Goal: Entertainment & Leisure: Consume media (video, audio)

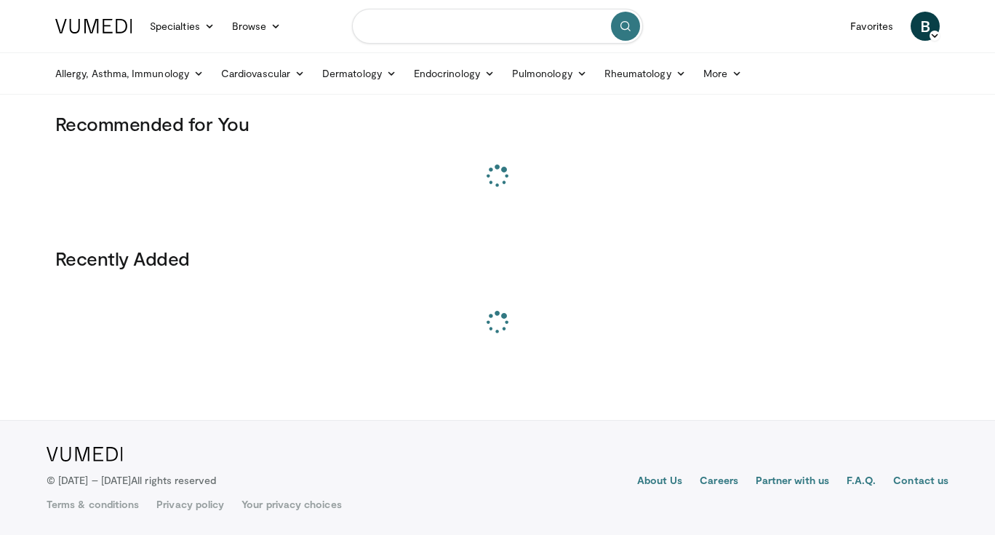
click at [425, 39] on input "Search topics, interventions" at bounding box center [497, 26] width 291 height 35
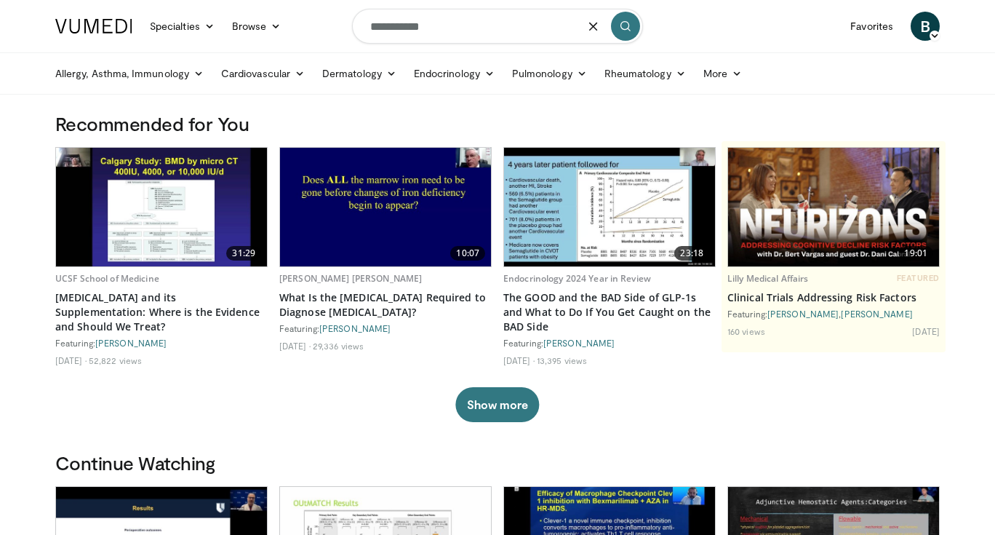
type input "**********"
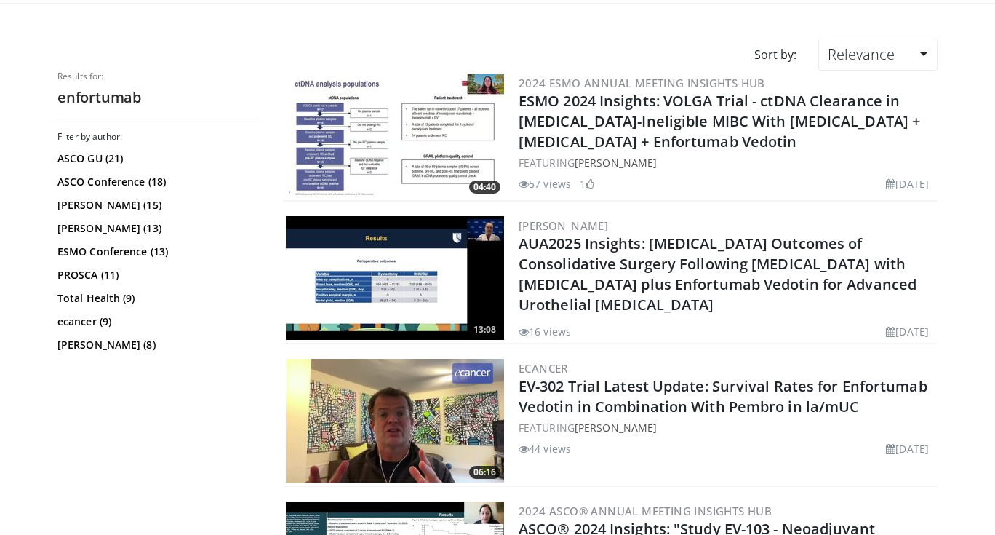
scroll to position [113, 0]
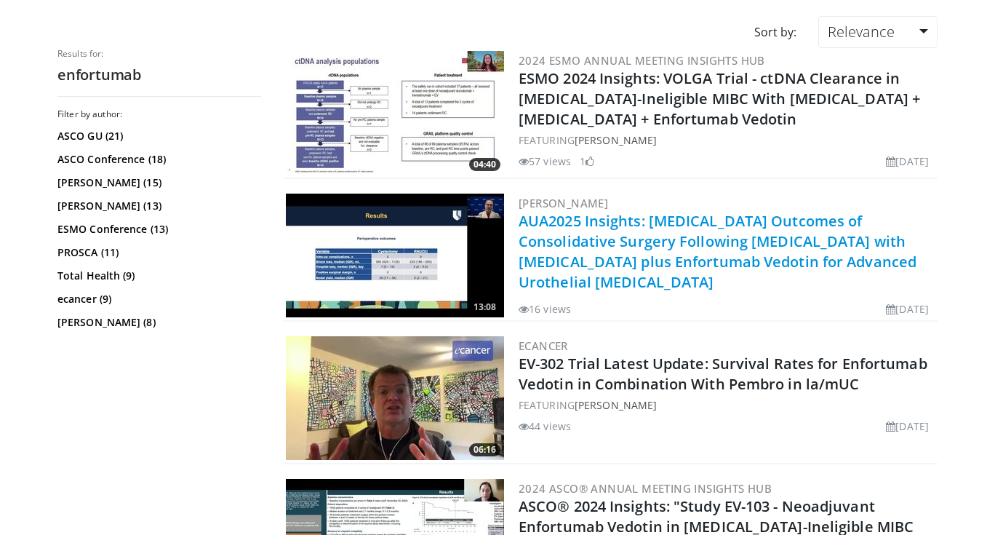
click at [660, 241] on link "AUA2025 Insights: [MEDICAL_DATA] Outcomes of Consolidative Surgery Following [M…" at bounding box center [718, 251] width 398 height 81
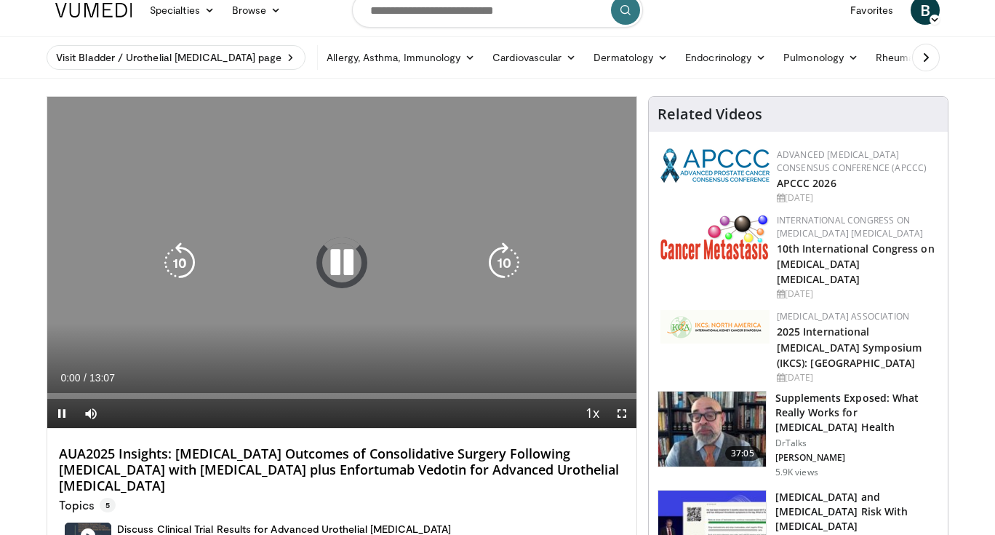
scroll to position [25, 0]
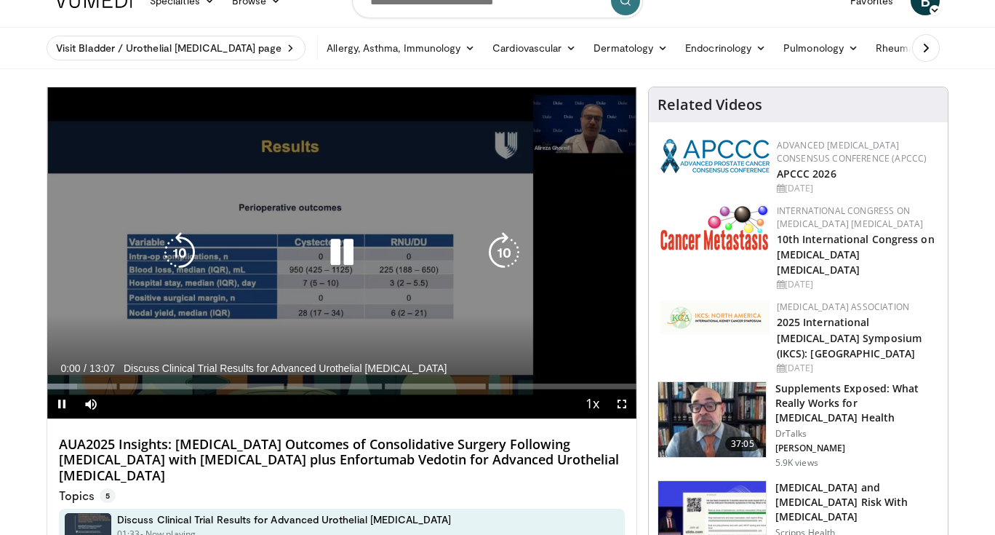
click at [344, 250] on icon "Video Player" at bounding box center [341, 252] width 41 height 41
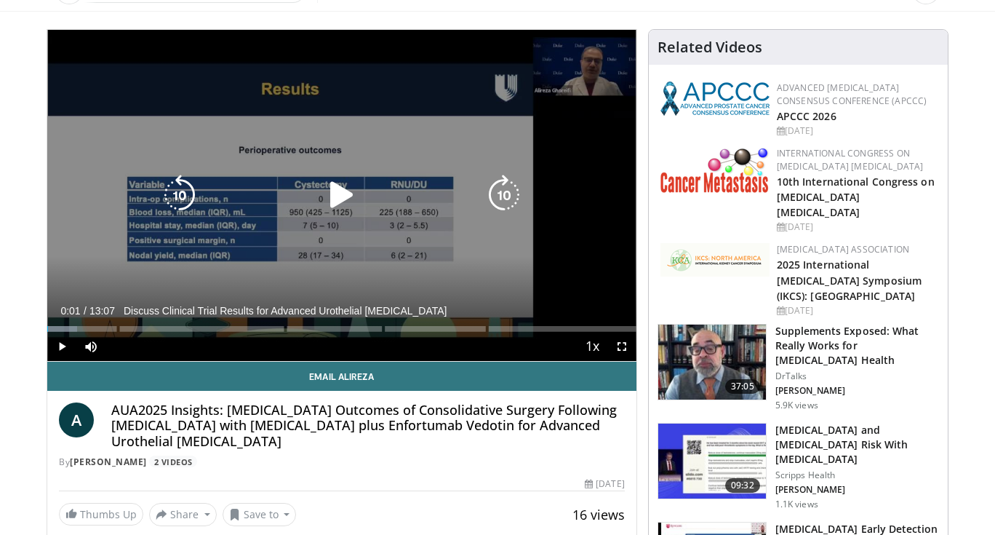
scroll to position [71, 0]
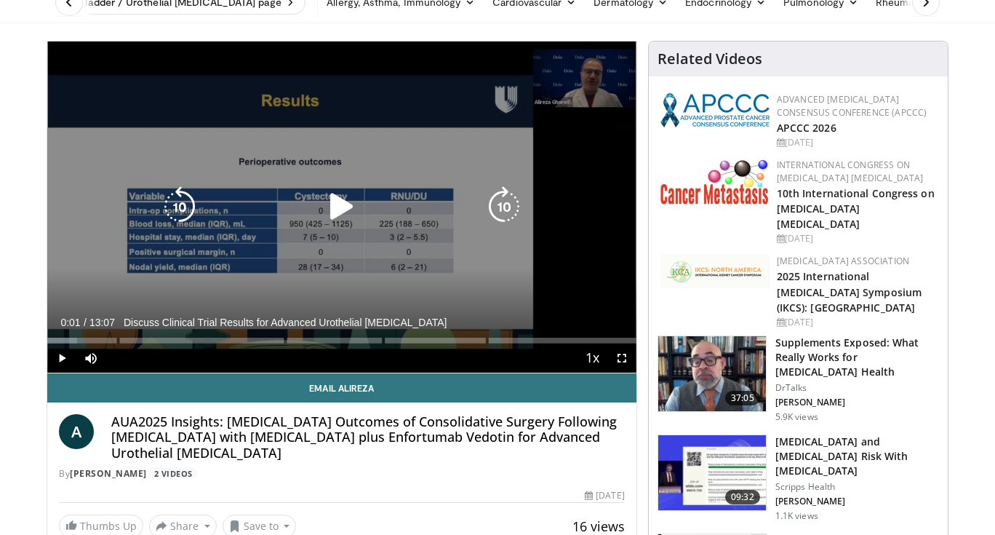
click at [507, 215] on icon "Video Player" at bounding box center [504, 206] width 41 height 41
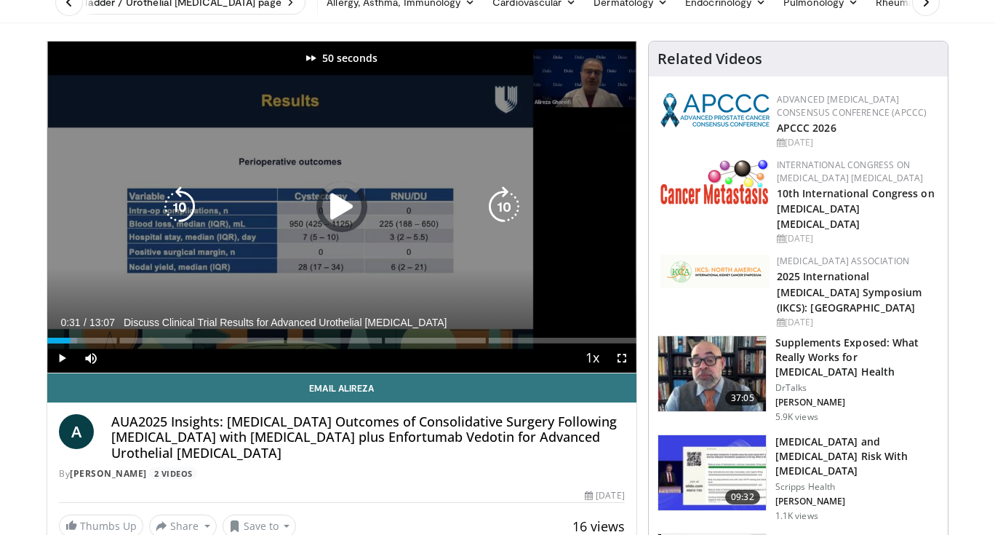
click at [507, 215] on icon "Video Player" at bounding box center [504, 206] width 41 height 41
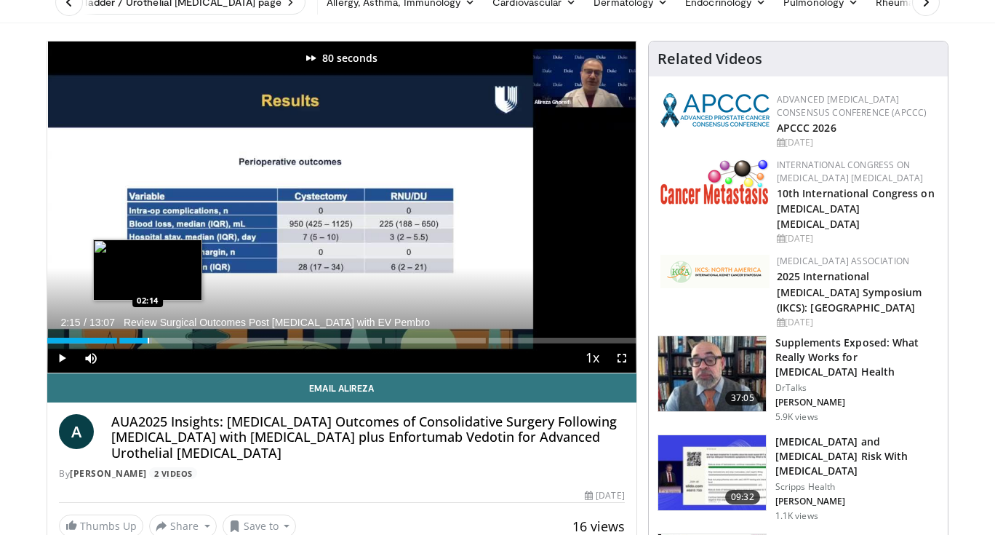
click at [148, 337] on div "Progress Bar" at bounding box center [148, 340] width 1 height 6
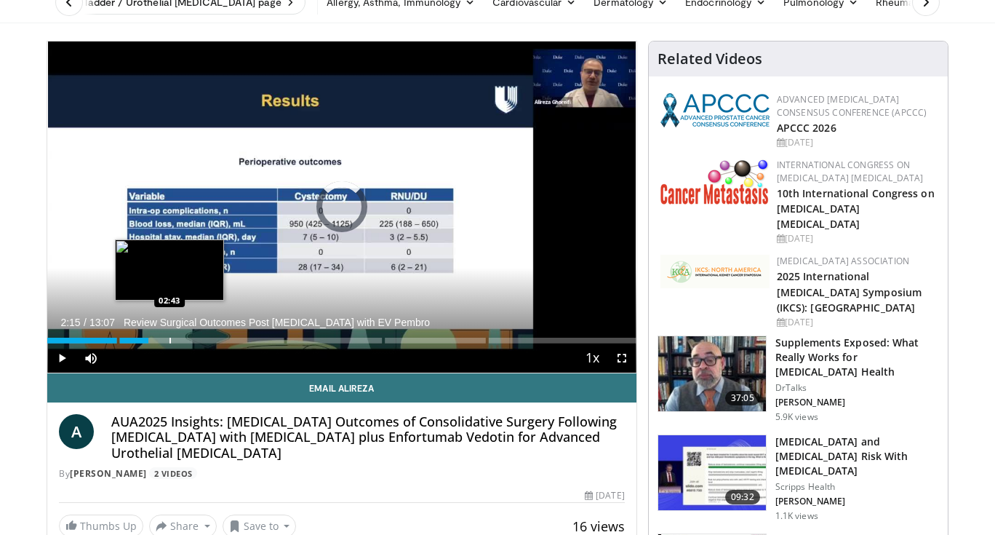
click at [169, 338] on div "Progress Bar" at bounding box center [169, 340] width 1 height 6
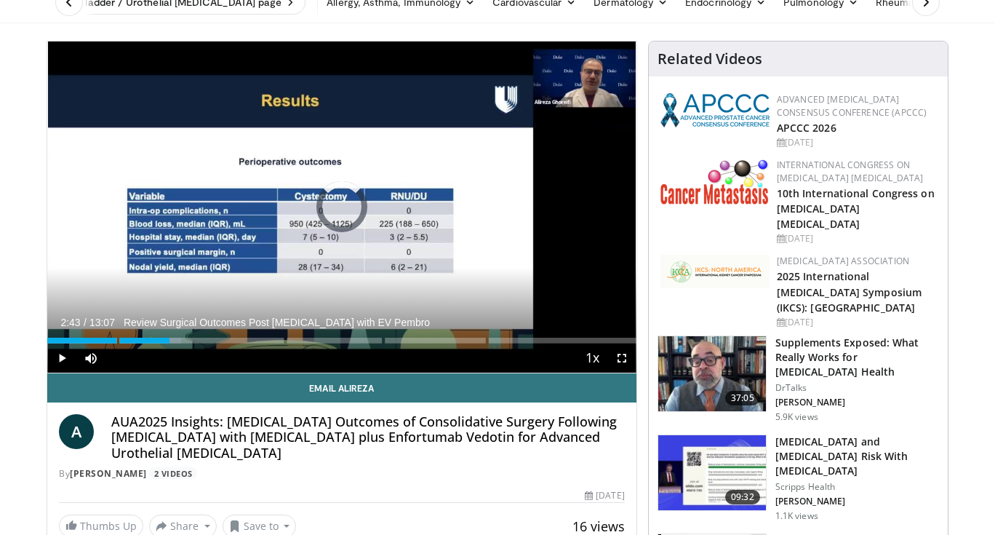
click at [195, 338] on div "Progress Bar" at bounding box center [195, 340] width 1 height 6
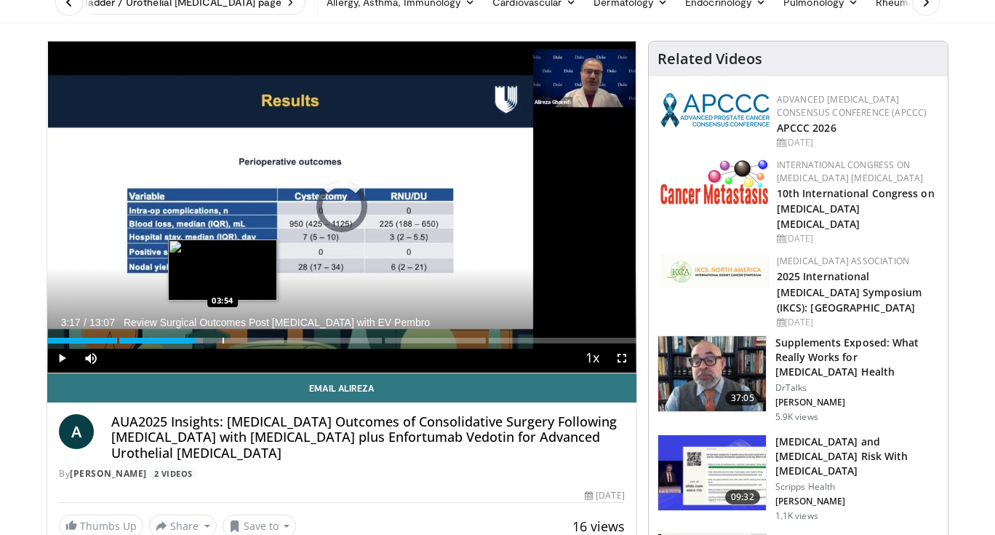
click at [223, 342] on div "Progress Bar" at bounding box center [223, 340] width 1 height 6
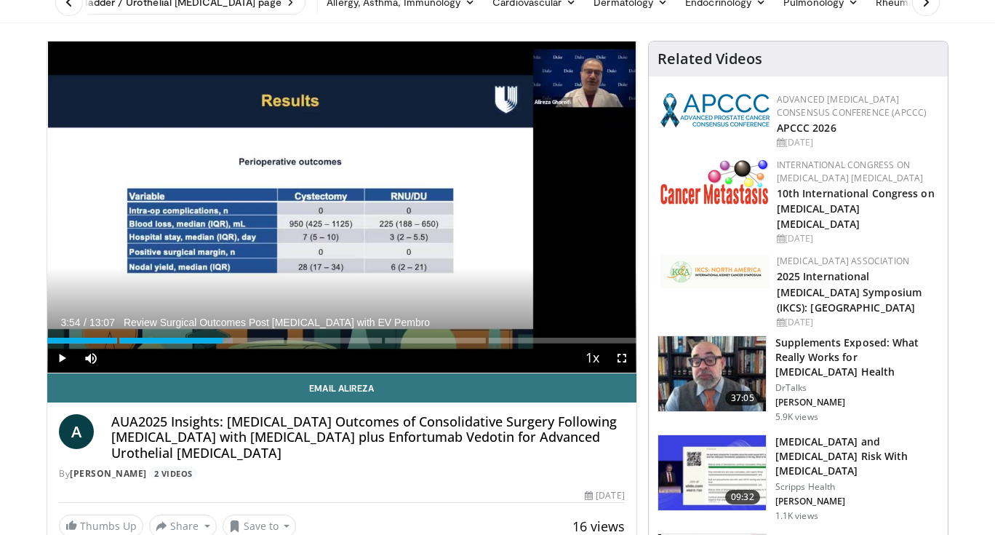
click at [249, 343] on div "Current Time 3:54 / Duration 13:07 Review Surgical Outcomes Post Immunotherapy …" at bounding box center [341, 357] width 589 height 29
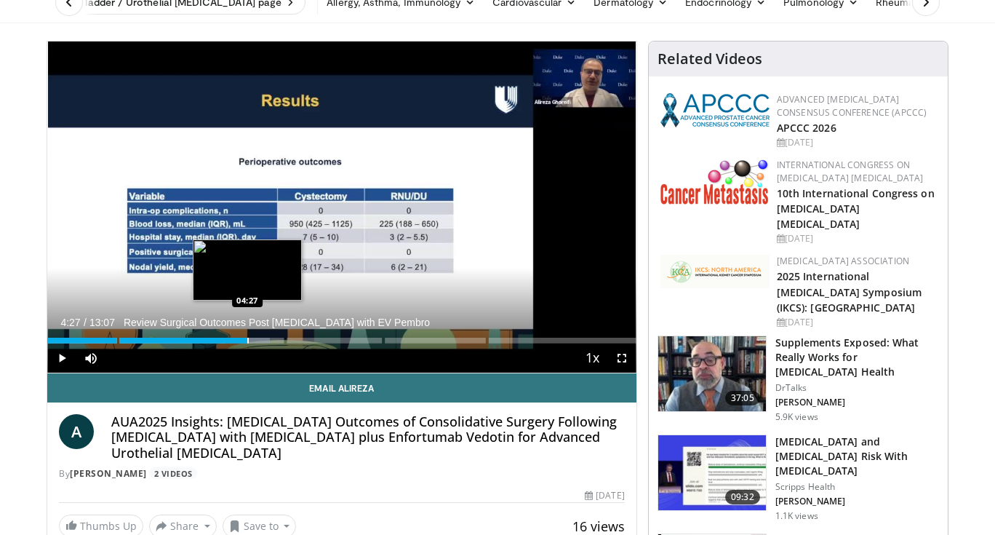
click at [247, 340] on div "Loaded : 37.80% 04:27" at bounding box center [341, 340] width 589 height 6
click at [268, 341] on div "Progress Bar" at bounding box center [268, 340] width 1 height 6
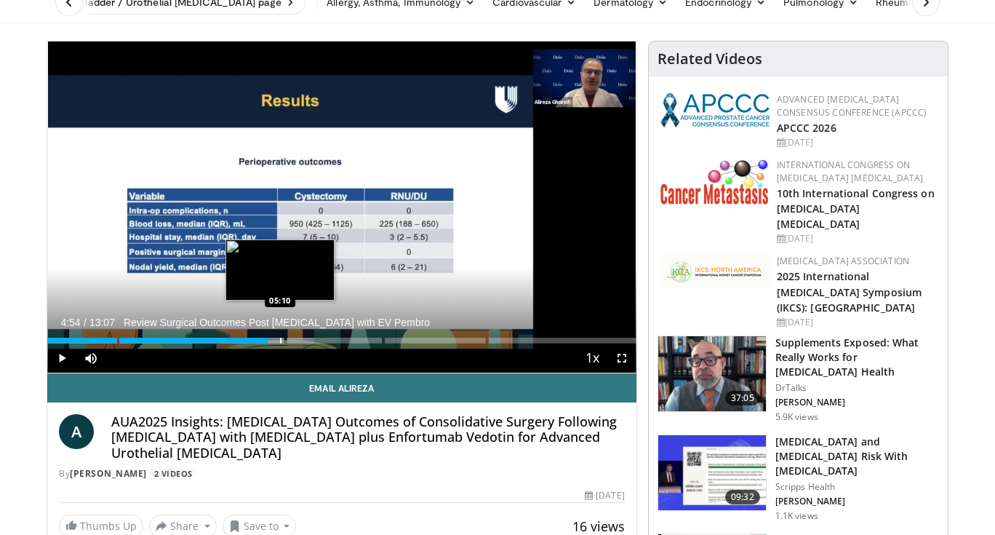
click at [280, 341] on div "Progress Bar" at bounding box center [280, 340] width 1 height 6
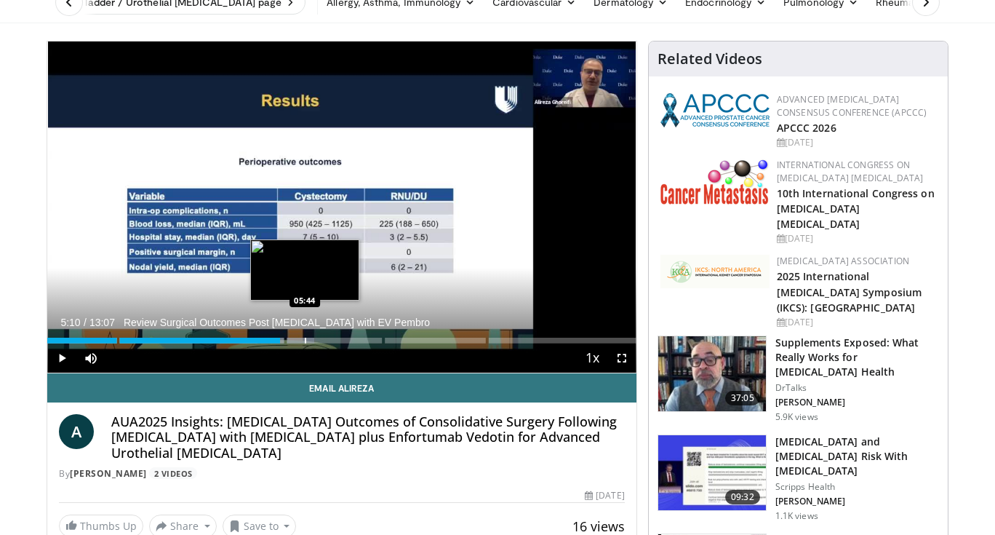
click at [305, 340] on div "Progress Bar" at bounding box center [305, 340] width 1 height 6
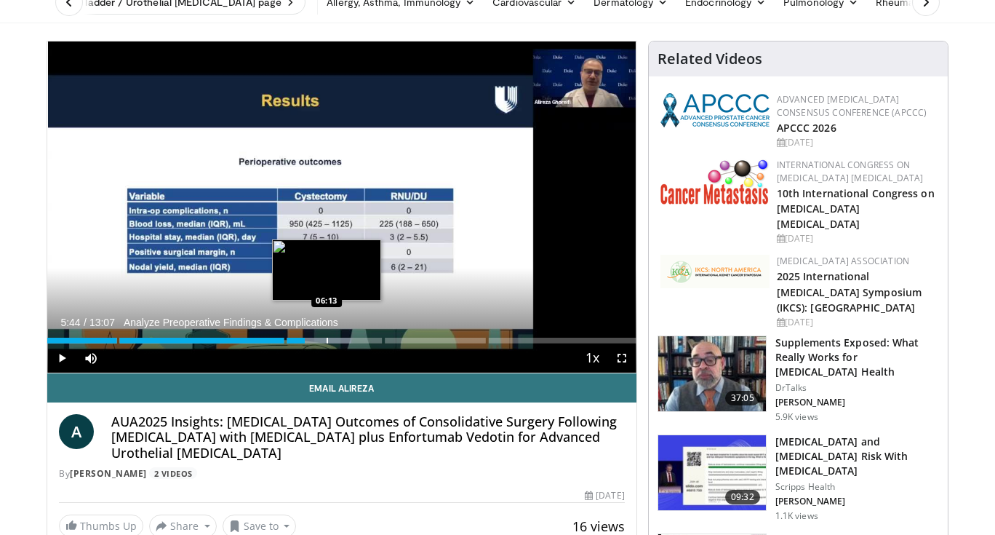
click at [327, 340] on div "Progress Bar" at bounding box center [327, 340] width 1 height 6
click at [344, 340] on div "Progress Bar" at bounding box center [344, 340] width 1 height 6
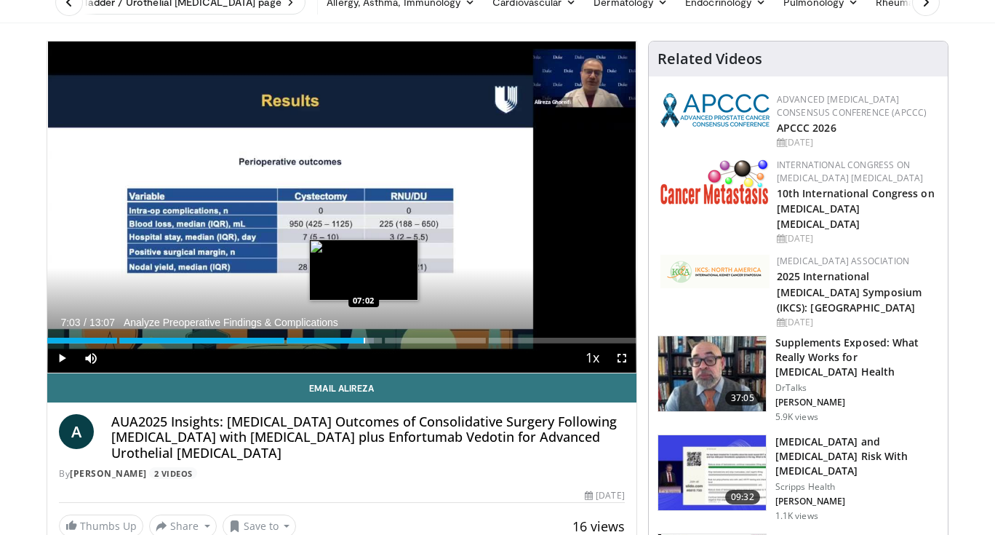
click at [364, 340] on div "Progress Bar" at bounding box center [364, 340] width 1 height 6
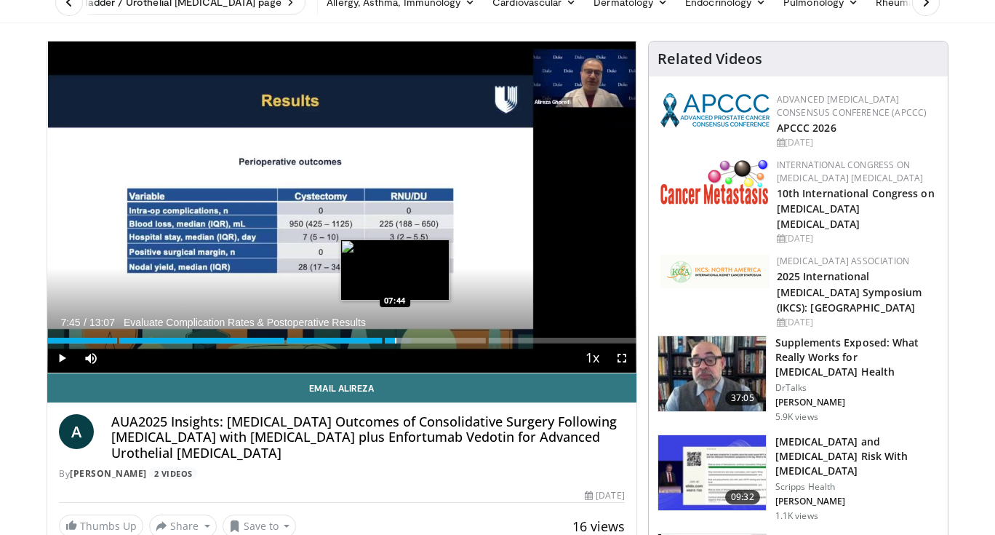
click at [395, 340] on div "Progress Bar" at bounding box center [395, 340] width 1 height 6
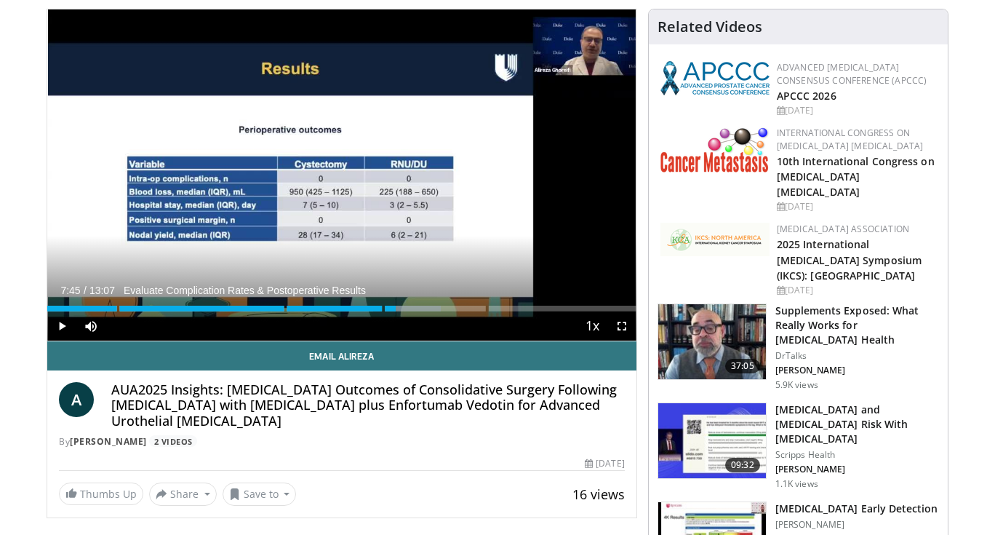
scroll to position [105, 0]
